Goal: Task Accomplishment & Management: Manage account settings

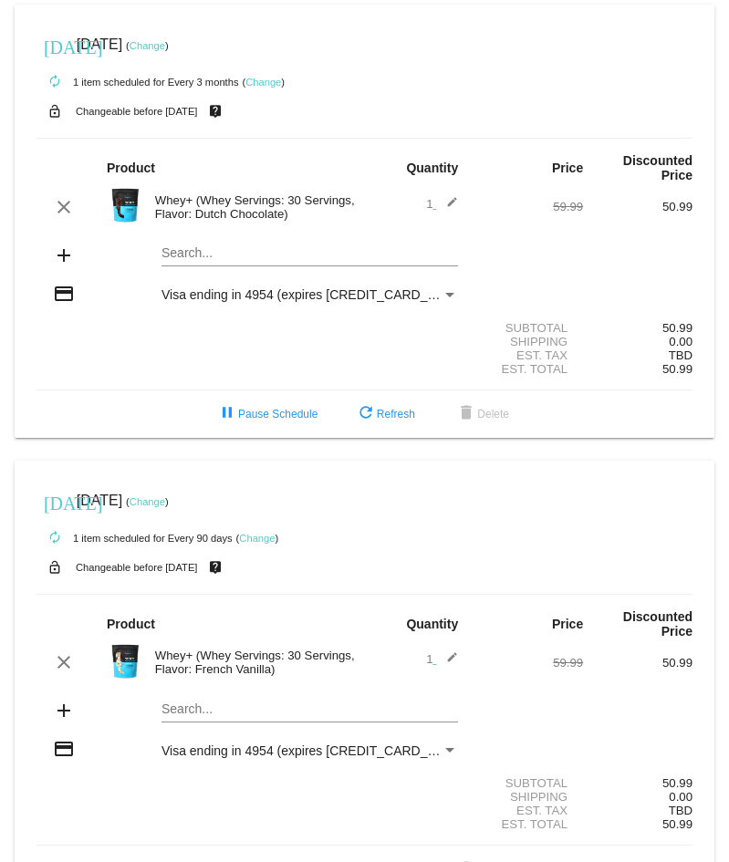
click at [265, 80] on link "Change" at bounding box center [263, 82] width 36 height 11
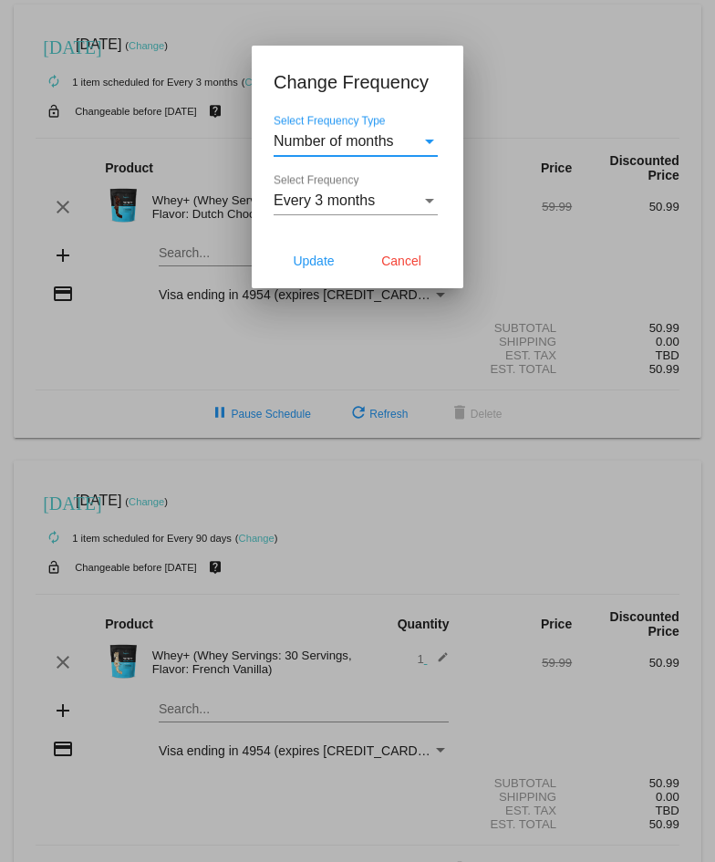
click at [429, 195] on div "Select Frequency" at bounding box center [429, 200] width 16 height 16
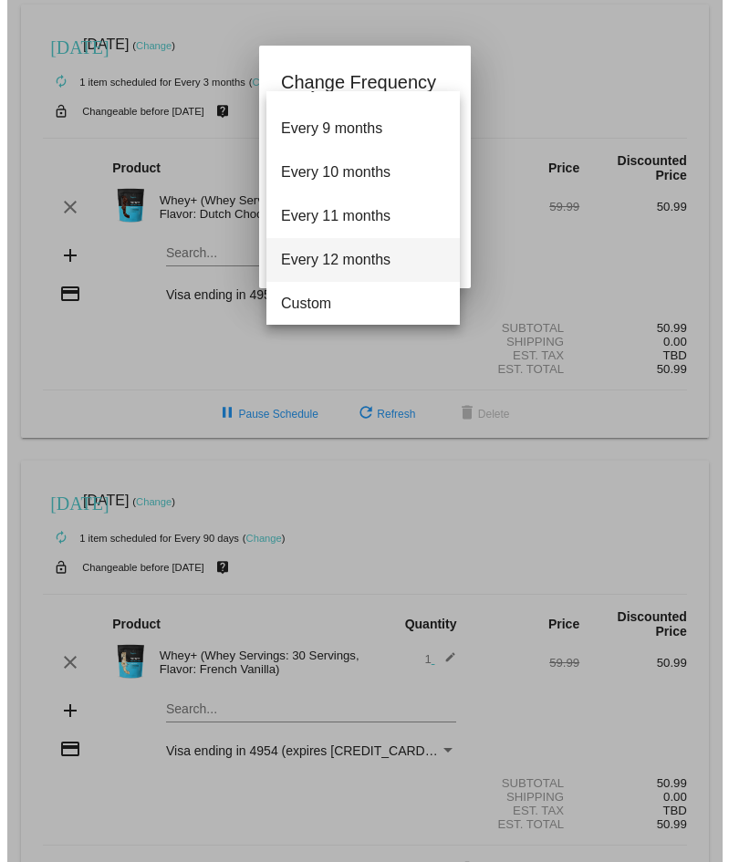
scroll to position [336, 0]
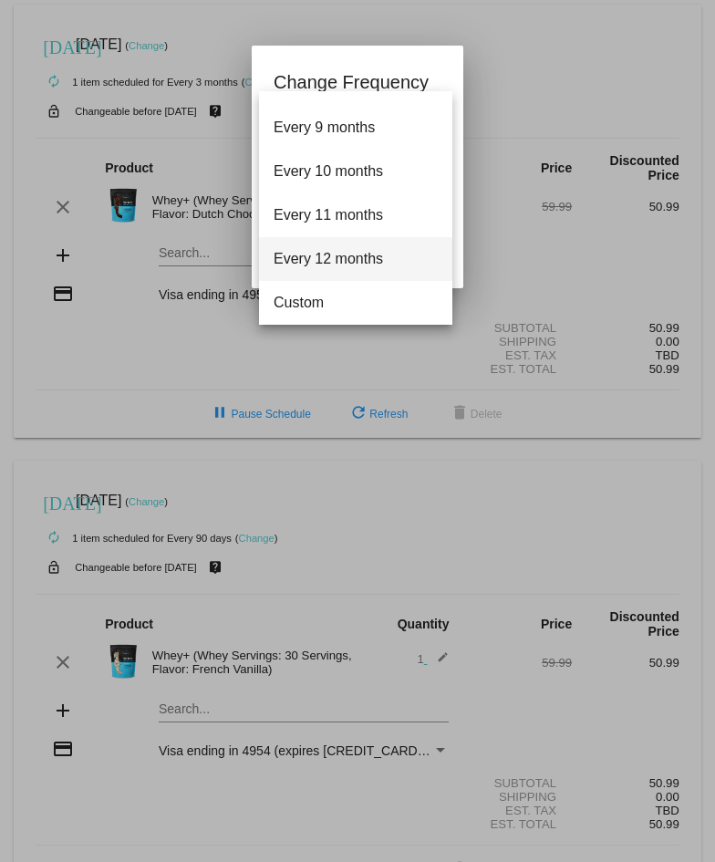
click at [378, 254] on span "Every 12 months" at bounding box center [356, 259] width 164 height 44
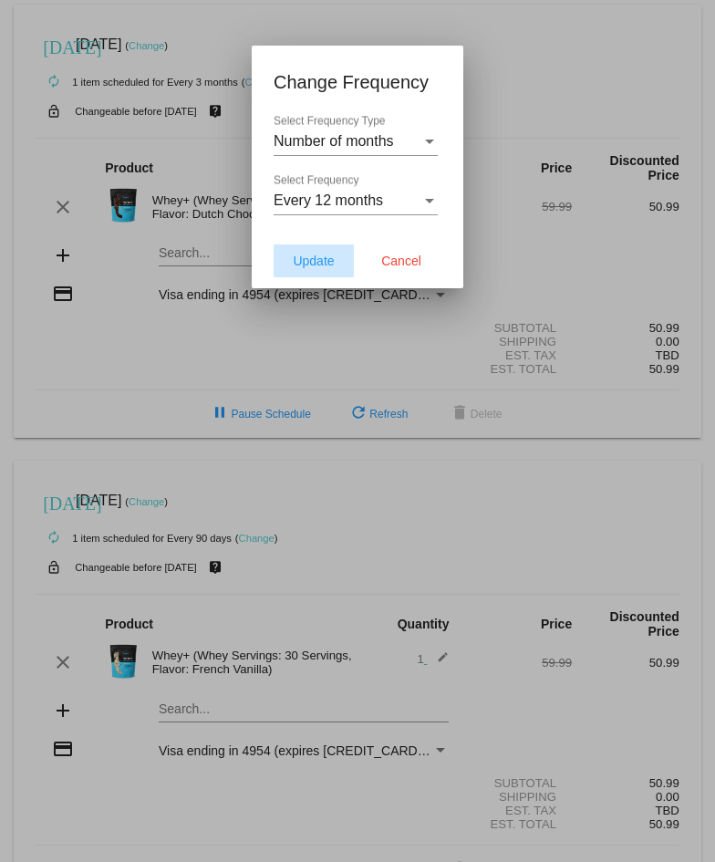
click at [310, 255] on span "Update" at bounding box center [313, 261] width 41 height 15
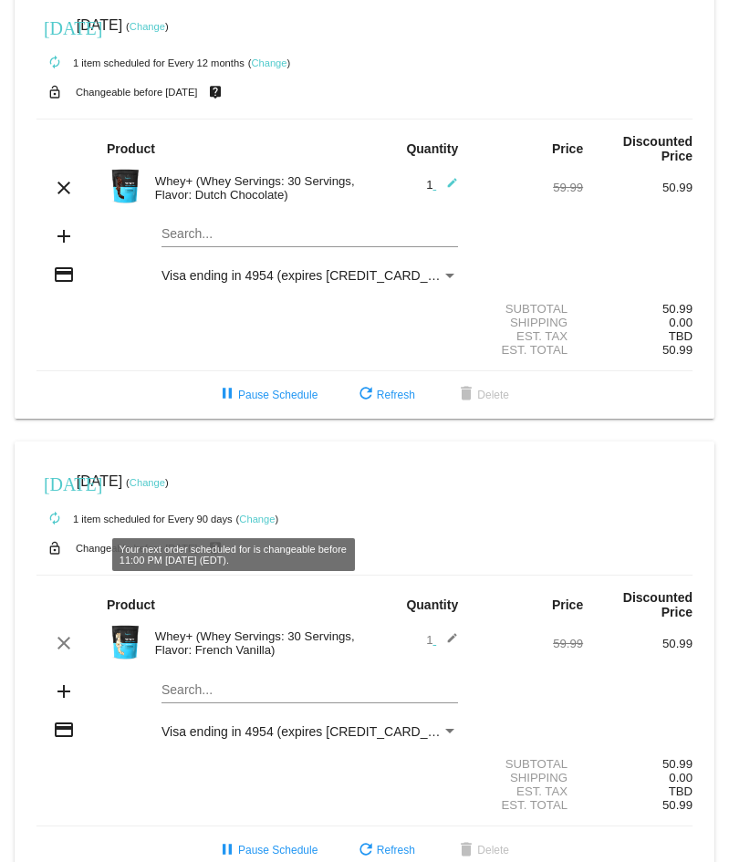
scroll to position [0, 0]
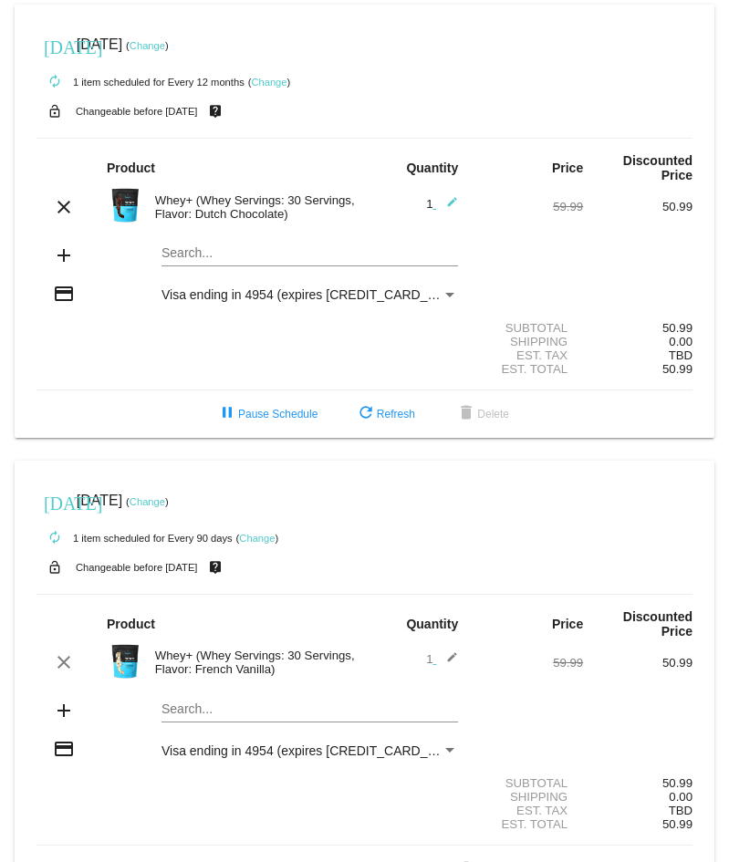
click at [165, 47] on link "Change" at bounding box center [148, 45] width 36 height 11
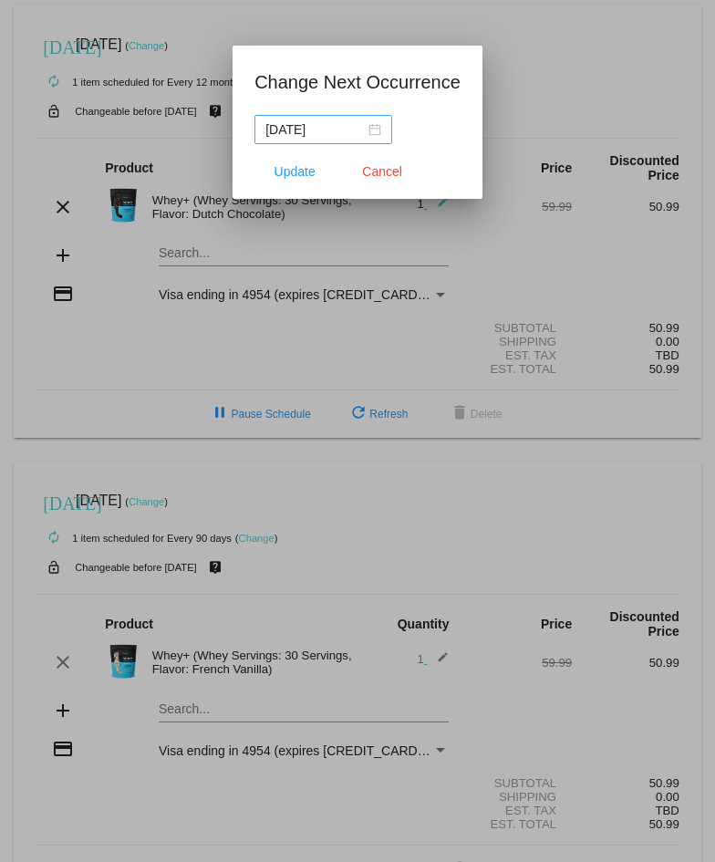
click at [375, 125] on div "[DATE]" at bounding box center [323, 129] width 116 height 20
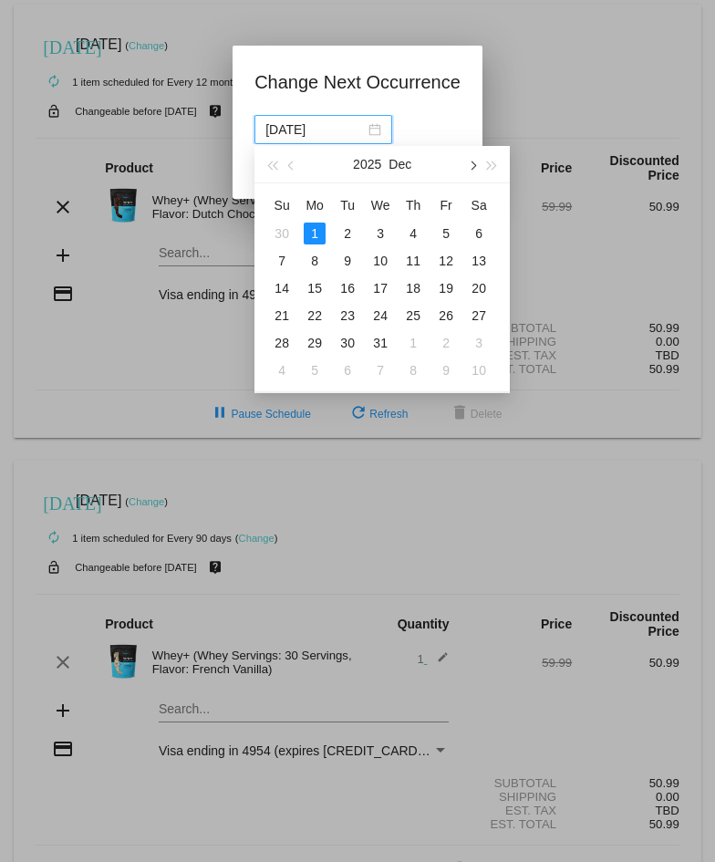
click at [474, 166] on span "button" at bounding box center [472, 165] width 9 height 9
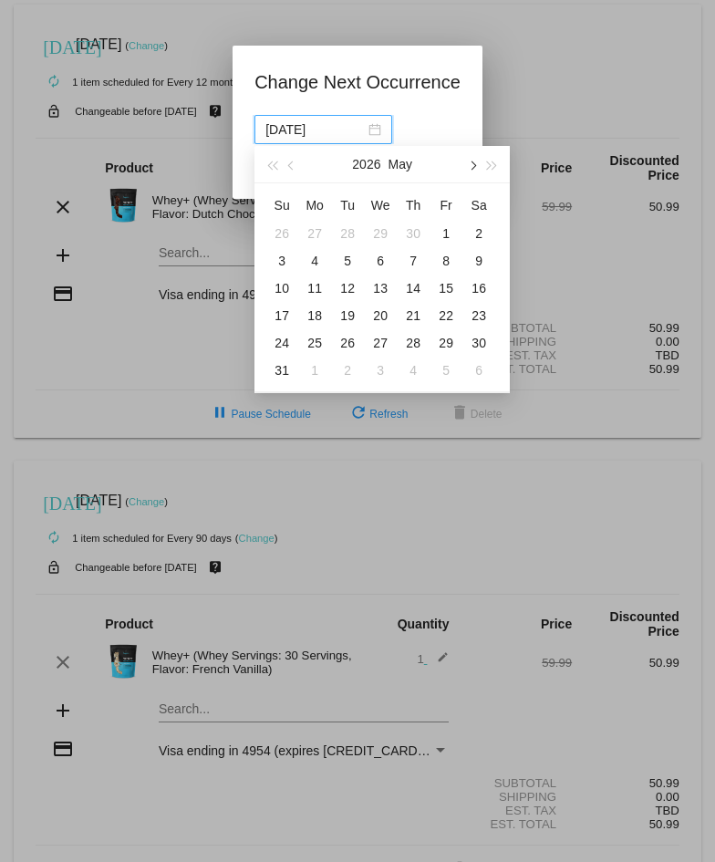
click at [474, 166] on span "button" at bounding box center [472, 165] width 9 height 9
click at [477, 235] on div "1" at bounding box center [479, 234] width 22 height 22
type input "[DATE]"
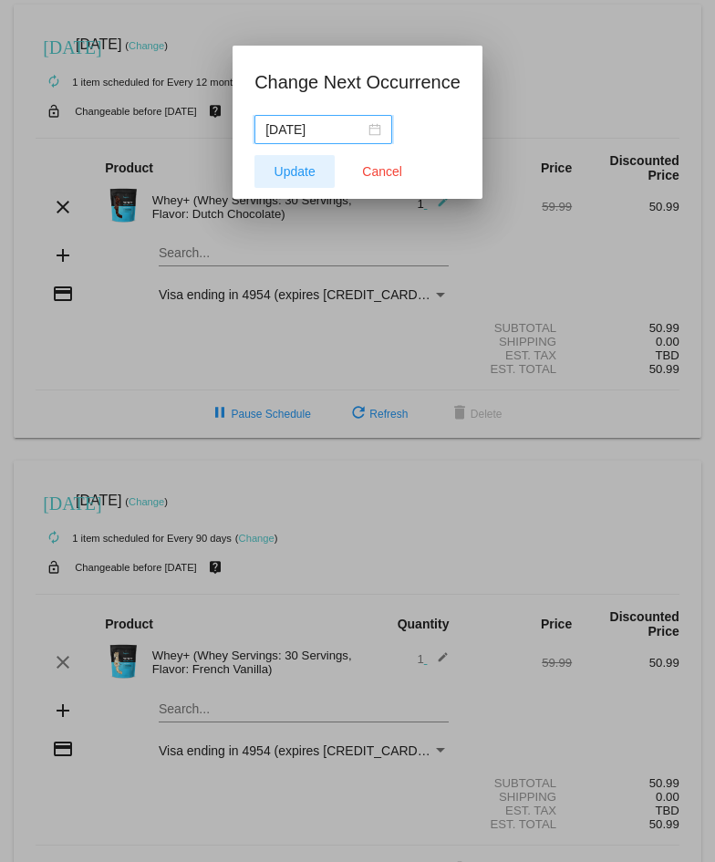
click at [308, 169] on span "Update" at bounding box center [295, 171] width 41 height 15
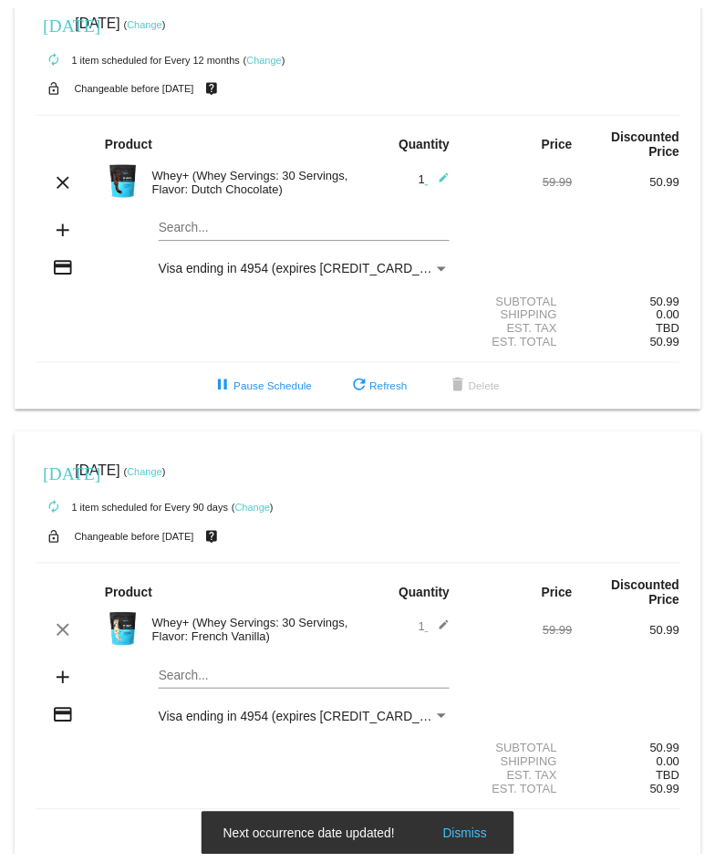
scroll to position [54, 0]
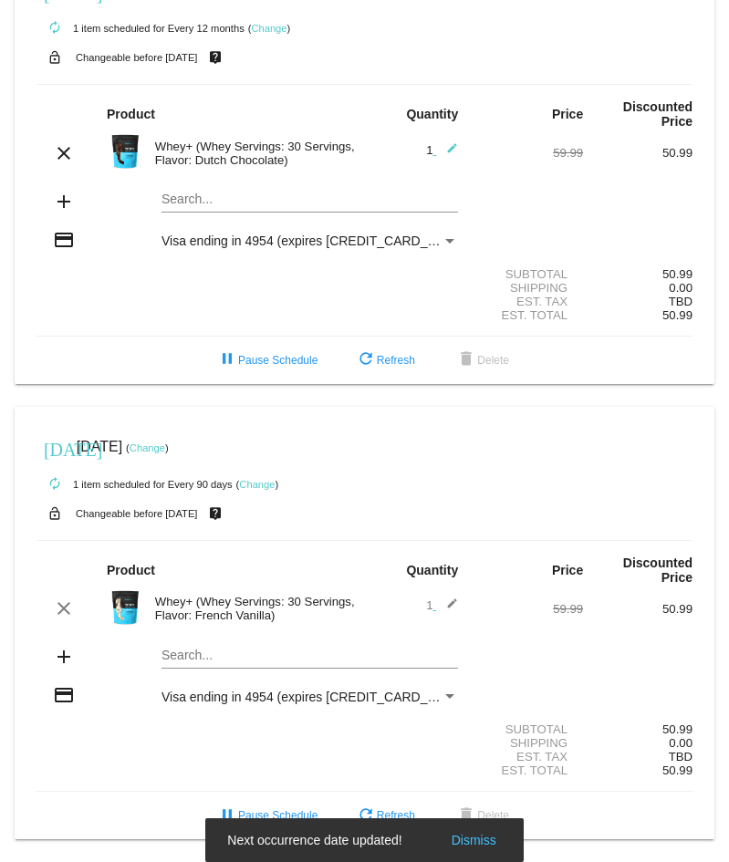
click at [165, 452] on link "Change" at bounding box center [148, 447] width 36 height 11
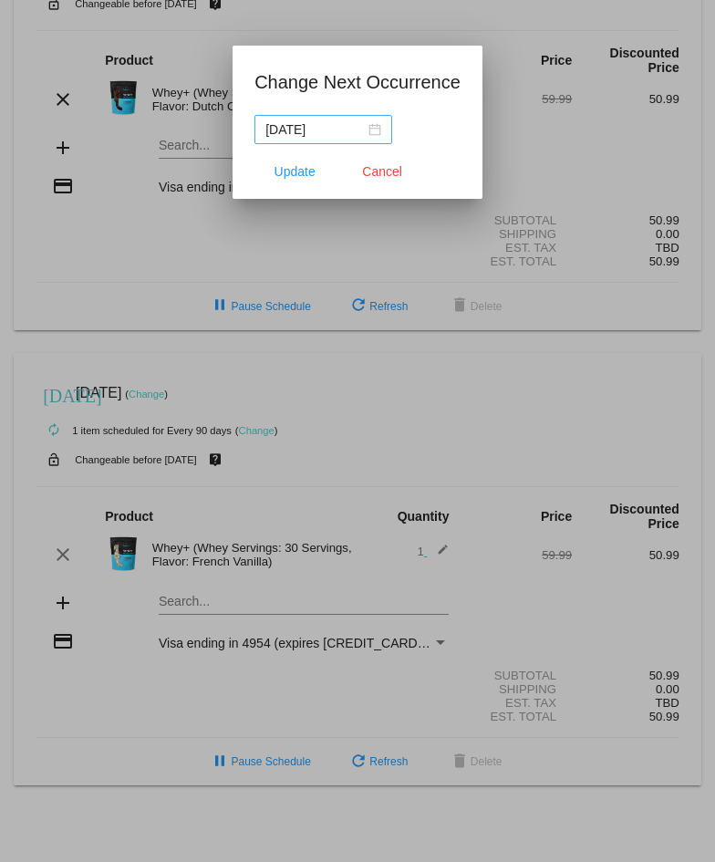
click at [371, 125] on div "[DATE]" at bounding box center [323, 129] width 116 height 20
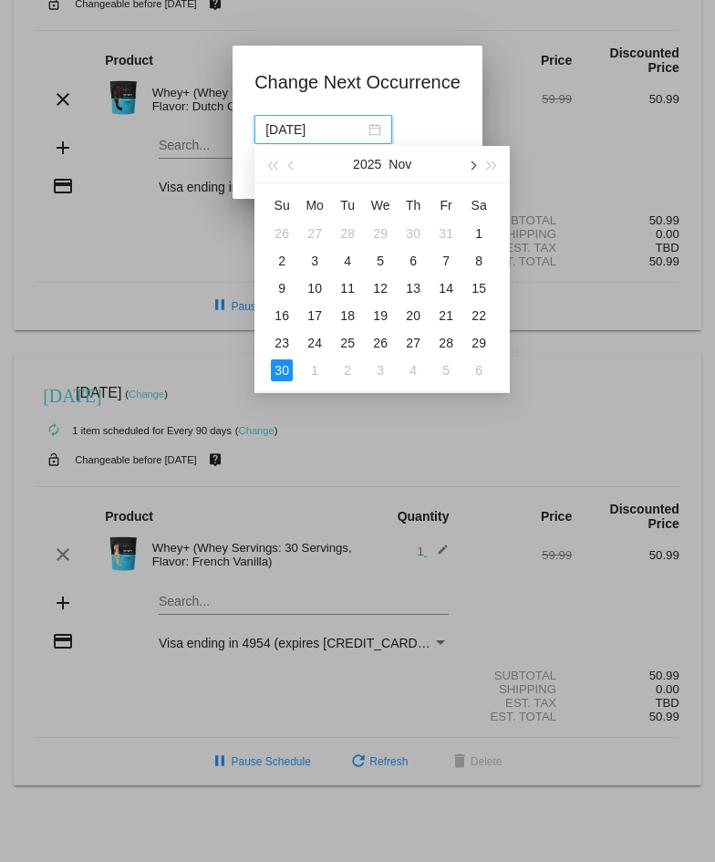
click at [474, 165] on span "button" at bounding box center [472, 165] width 9 height 9
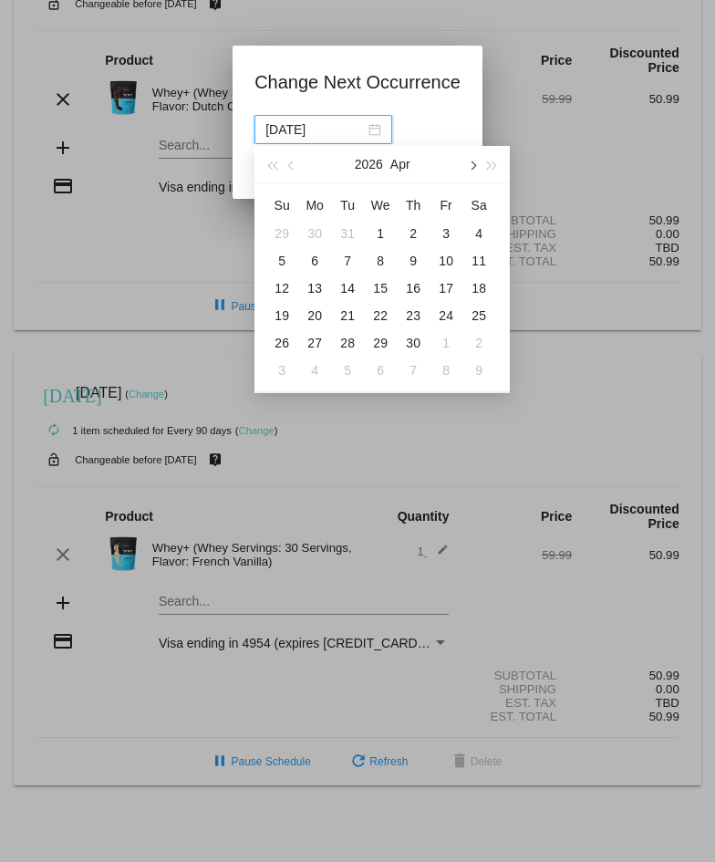
click at [474, 165] on span "button" at bounding box center [472, 165] width 9 height 9
click at [475, 165] on span "button" at bounding box center [472, 165] width 9 height 9
click at [475, 164] on span "button" at bounding box center [472, 165] width 9 height 9
click at [477, 234] on div "1" at bounding box center [479, 234] width 22 height 22
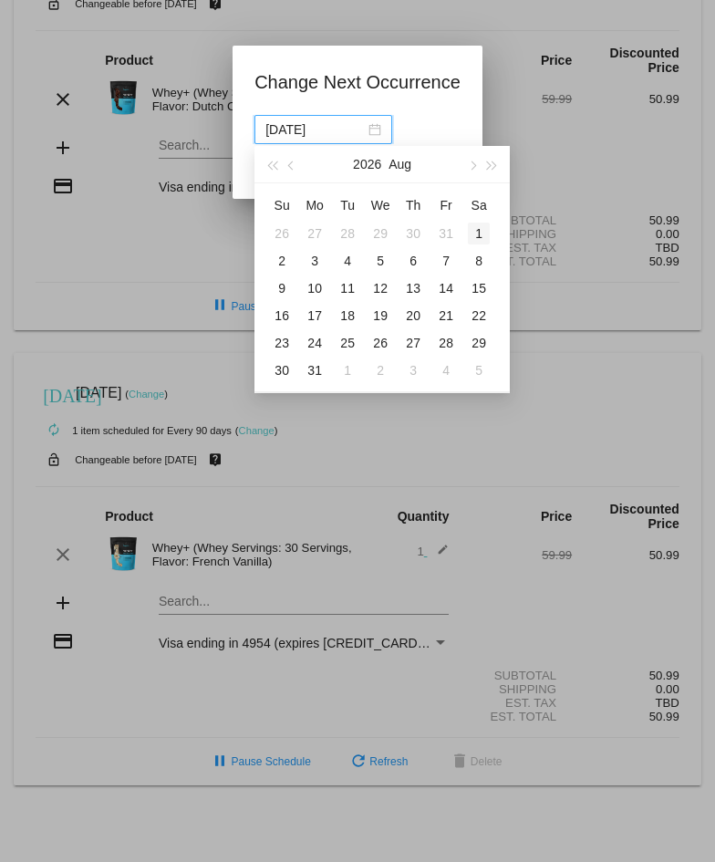
type input "[DATE]"
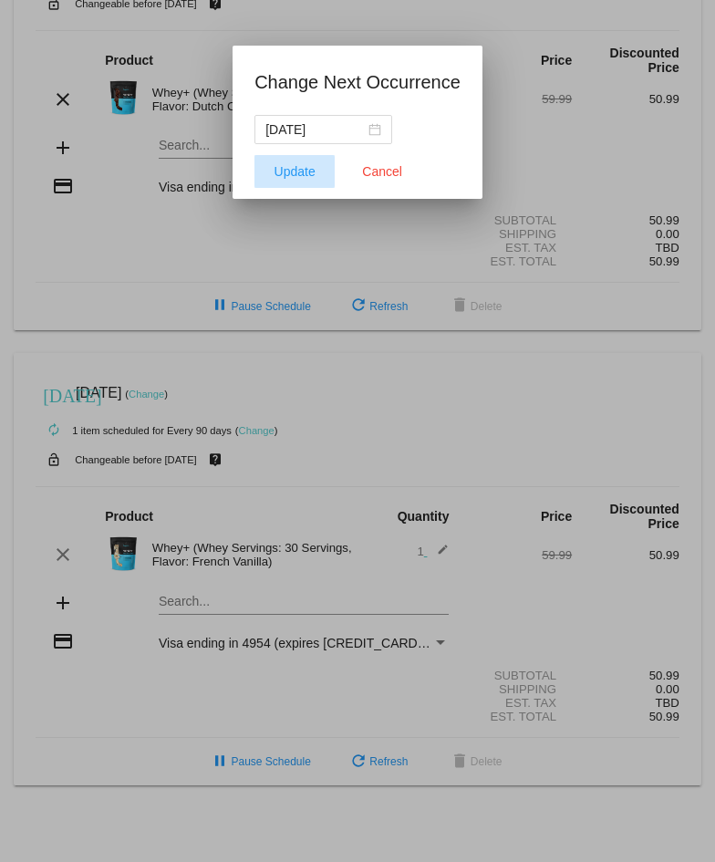
click at [306, 172] on span "Update" at bounding box center [295, 171] width 41 height 15
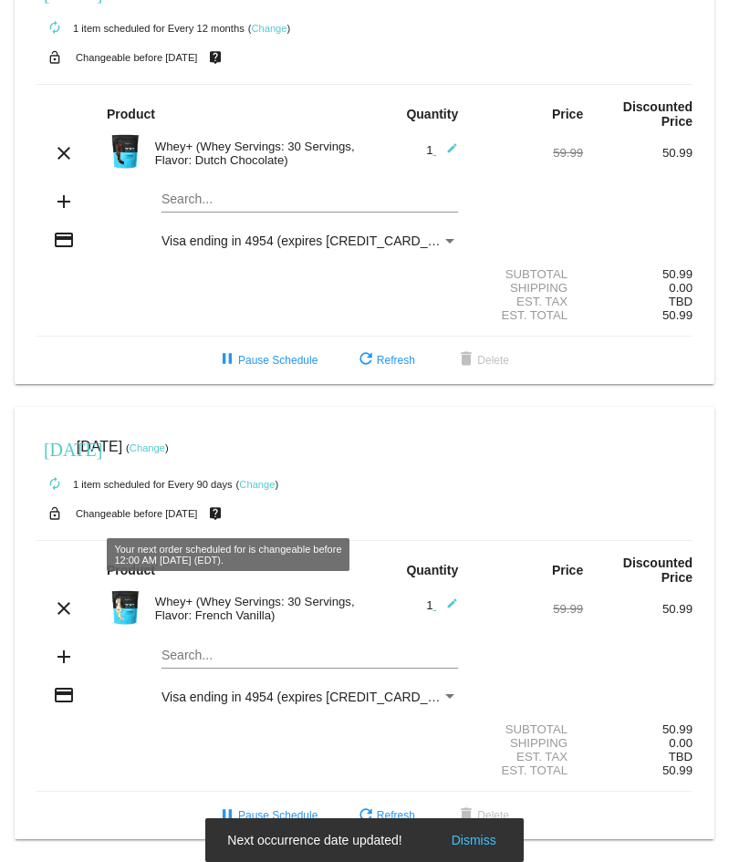
click at [268, 480] on link "Change" at bounding box center [257, 484] width 36 height 11
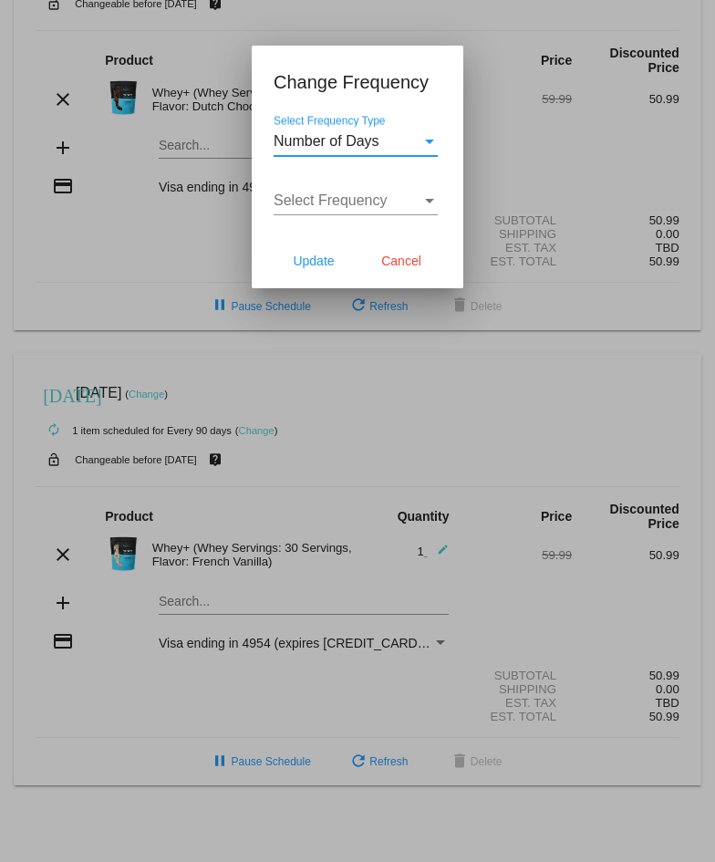
click at [435, 199] on div "Select Frequency" at bounding box center [429, 200] width 16 height 16
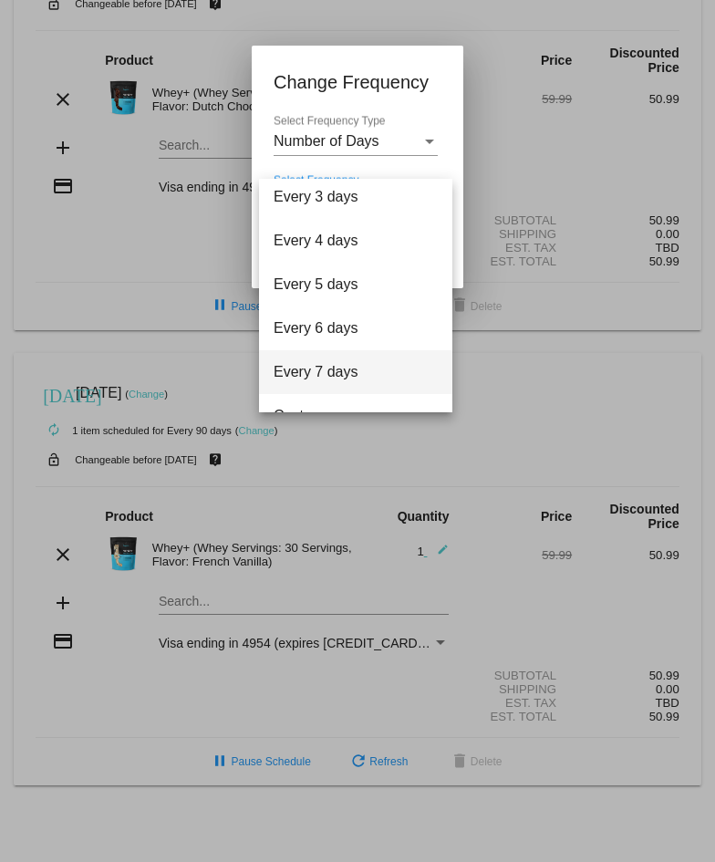
scroll to position [73, 0]
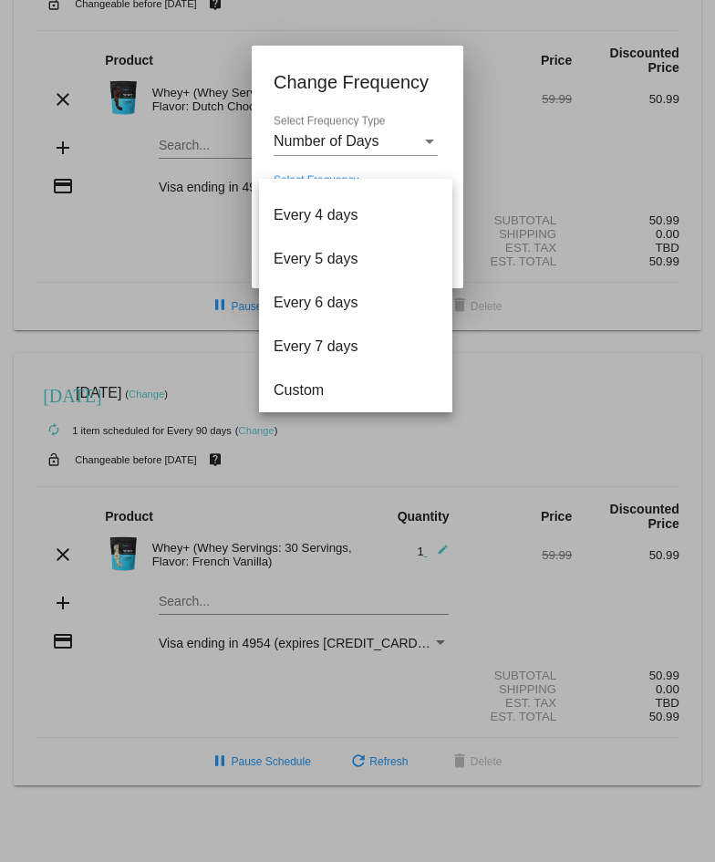
click at [535, 444] on div at bounding box center [357, 431] width 715 height 862
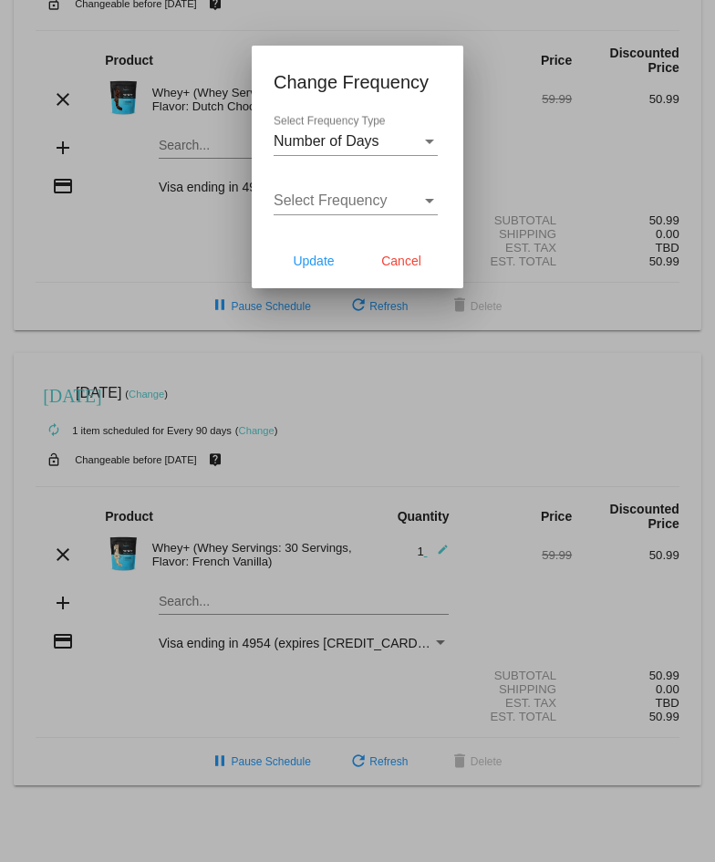
click at [405, 138] on div "Number of Days" at bounding box center [348, 141] width 148 height 16
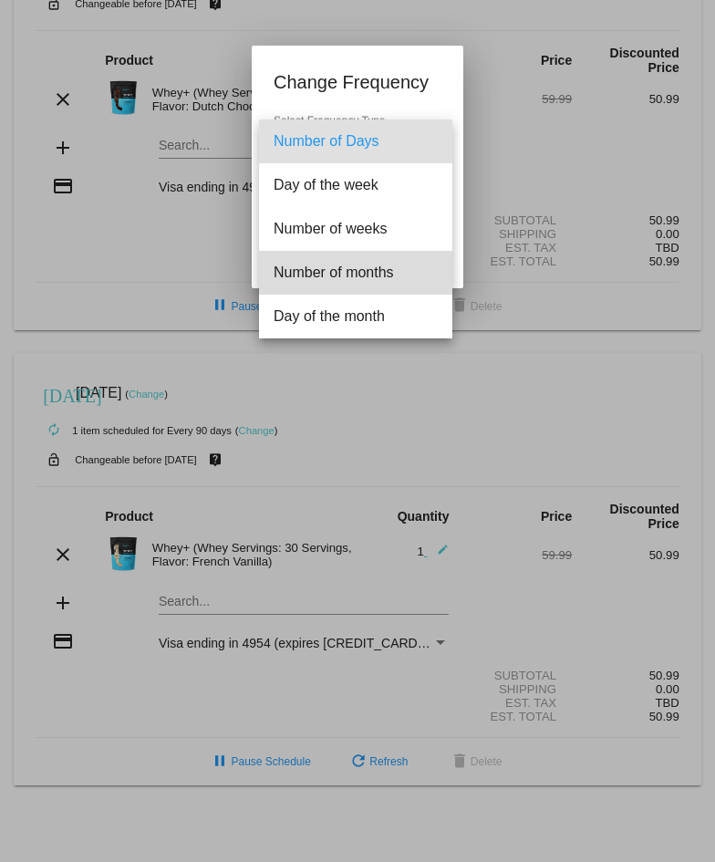
click at [389, 269] on span "Number of months" at bounding box center [356, 273] width 164 height 44
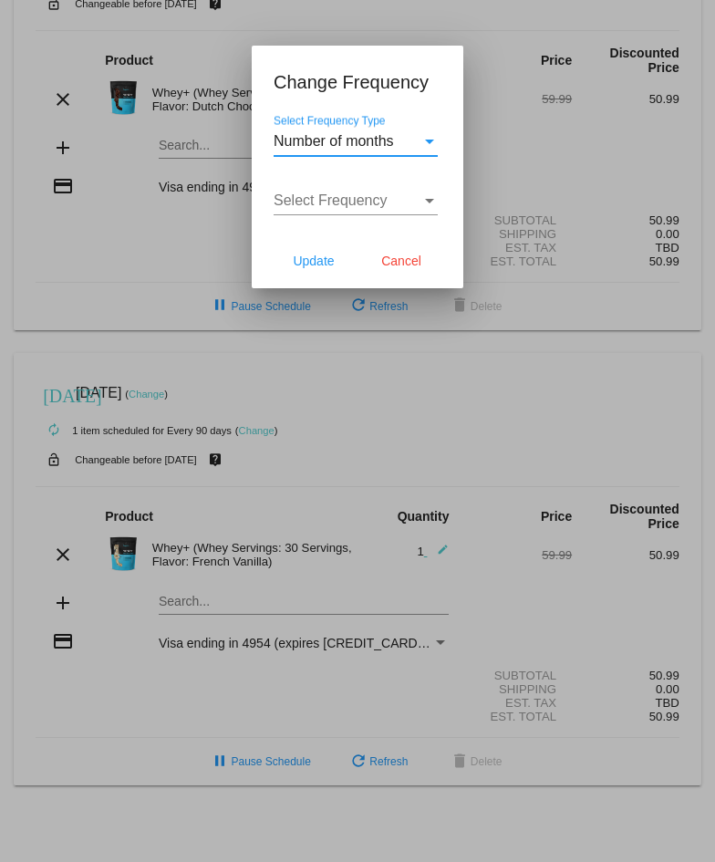
click at [410, 199] on div "Select Frequency" at bounding box center [348, 200] width 148 height 16
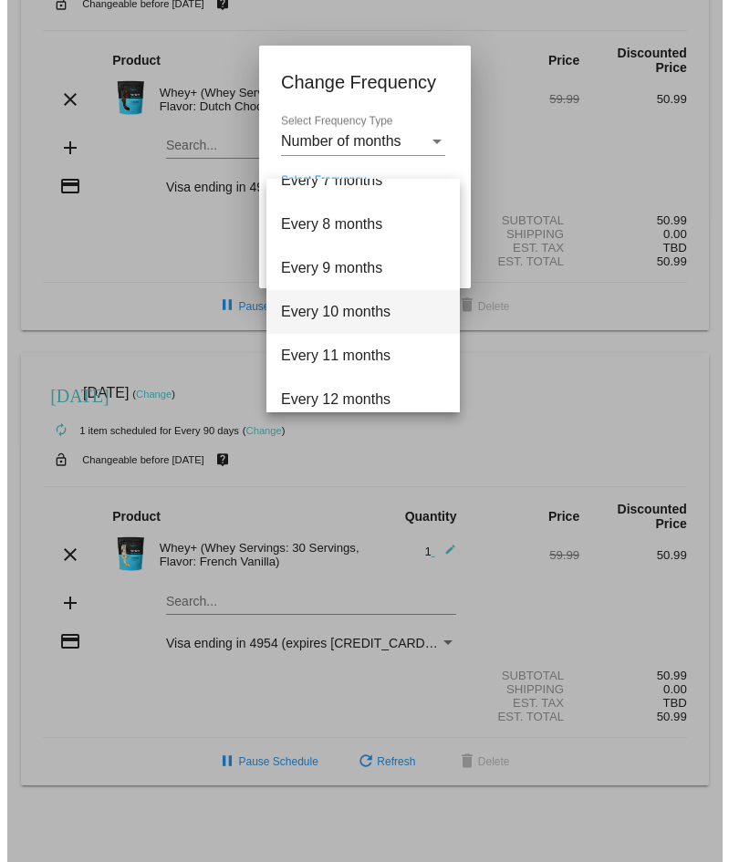
scroll to position [336, 0]
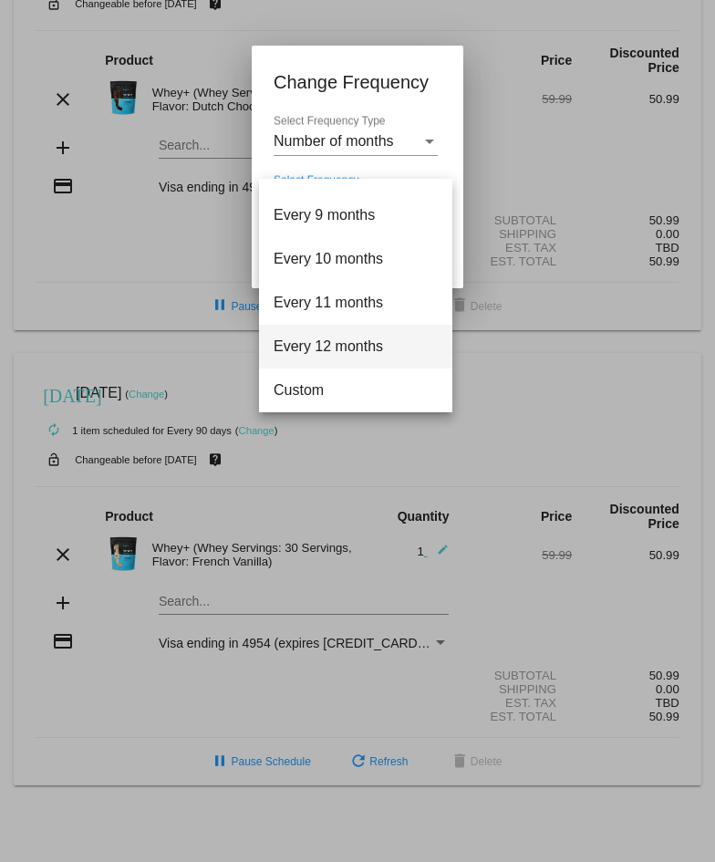
click at [333, 348] on span "Every 12 months" at bounding box center [356, 347] width 164 height 44
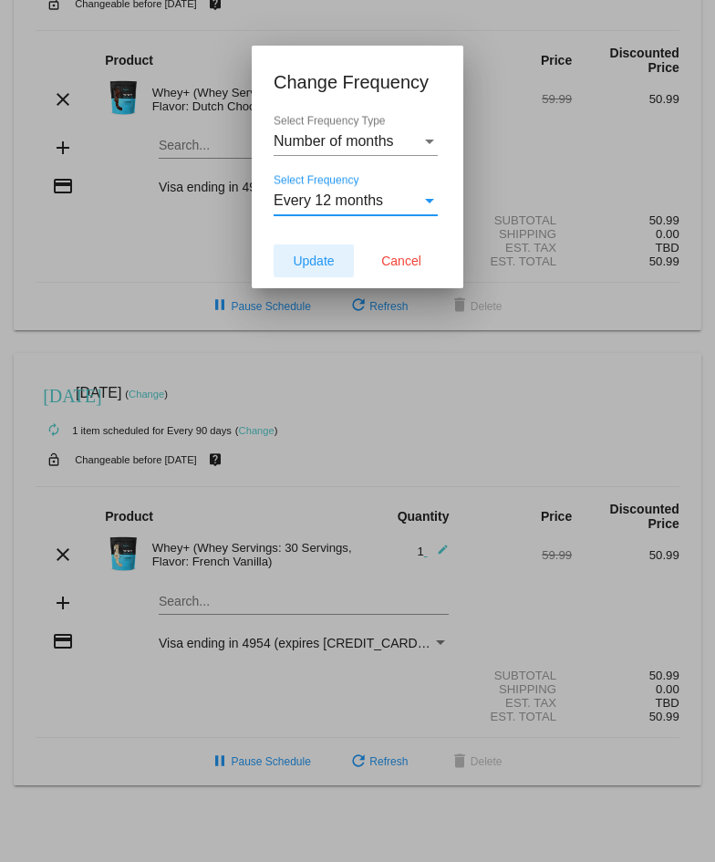
click at [309, 257] on span "Update" at bounding box center [313, 261] width 41 height 15
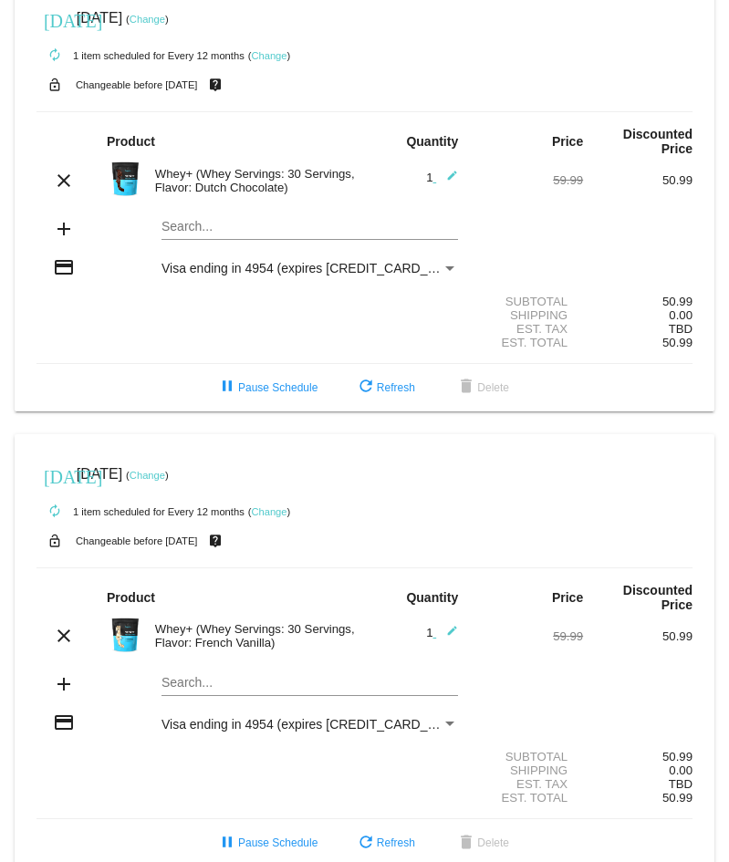
scroll to position [0, 0]
